Goal: Task Accomplishment & Management: Use online tool/utility

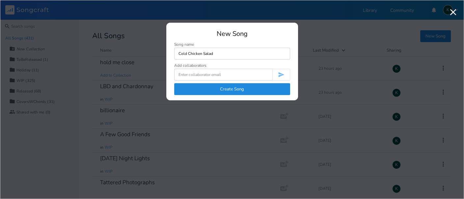
type input "Cold Chicken Salad"
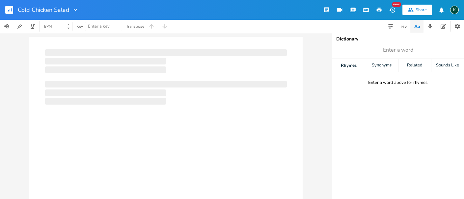
type input "100"
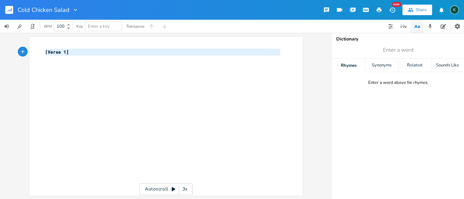
type textarea "[Verse 1]"
drag, startPoint x: 101, startPoint y: 57, endPoint x: 4, endPoint y: 46, distance: 98.0
click at [4, 46] on div "[Verse 1] x [Verse 1] ​ Autoscroll 3x" at bounding box center [166, 116] width 332 height 166
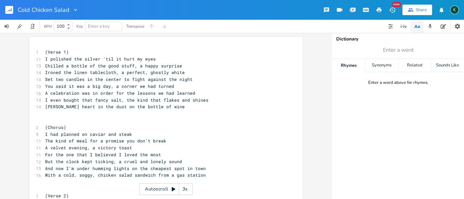
click at [44, 51] on pre "(Verse 1)" at bounding box center [163, 52] width 238 height 7
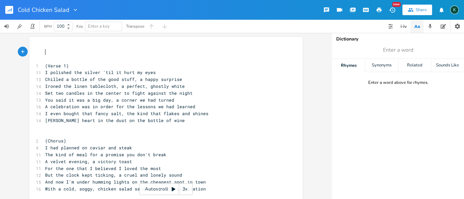
click at [46, 53] on pre "​" at bounding box center [163, 52] width 238 height 7
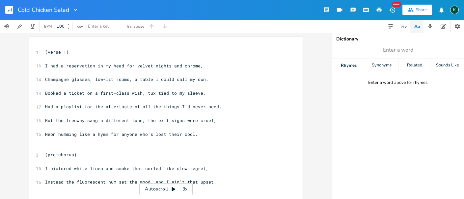
scroll to position [606, 0]
